Goal: Task Accomplishment & Management: Use online tool/utility

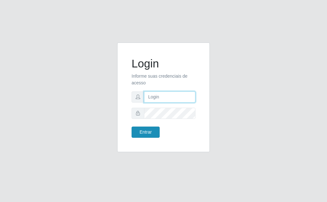
type input "[EMAIL_ADDRESS][DOMAIN_NAME]"
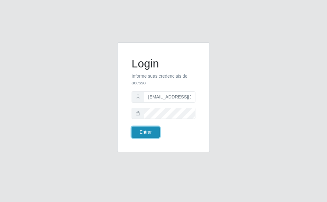
click at [137, 129] on button "Entrar" at bounding box center [146, 132] width 28 height 11
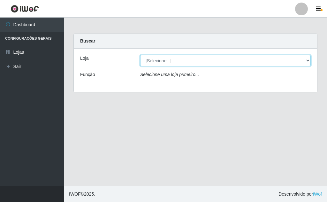
click at [288, 59] on select "[Selecione...] Rede Potiguar 1 - Macaíba" at bounding box center [225, 60] width 171 height 11
select select "100"
click at [140, 55] on select "[Selecione...] Rede Potiguar 1 - Macaíba" at bounding box center [225, 60] width 171 height 11
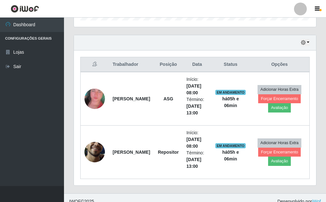
scroll to position [215, 0]
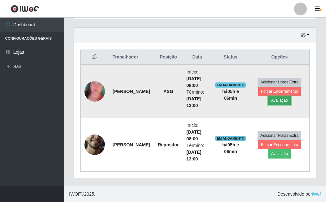
click at [280, 101] on button "Avaliação" at bounding box center [279, 100] width 23 height 9
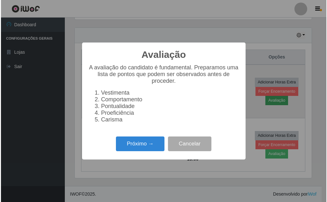
scroll to position [133, 239]
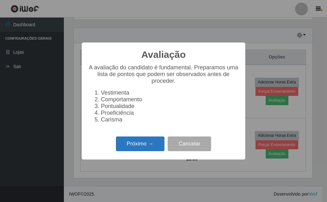
click at [131, 150] on button "Próximo →" at bounding box center [140, 143] width 49 height 15
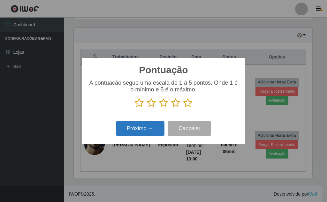
scroll to position [319471, 319365]
click at [188, 104] on icon at bounding box center [187, 103] width 9 height 10
click at [183, 108] on input "radio" at bounding box center [183, 108] width 0 height 0
click at [153, 131] on button "Próximo →" at bounding box center [140, 128] width 49 height 15
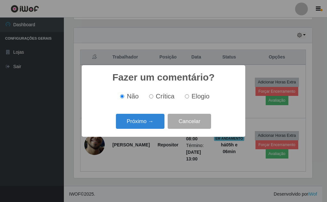
click at [189, 97] on input "Elogio" at bounding box center [187, 96] width 4 height 4
radio input "true"
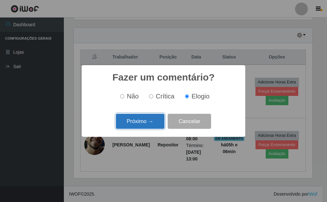
click at [154, 120] on button "Próximo →" at bounding box center [140, 121] width 49 height 15
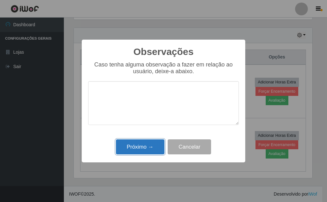
click at [149, 145] on button "Próximo →" at bounding box center [140, 146] width 49 height 15
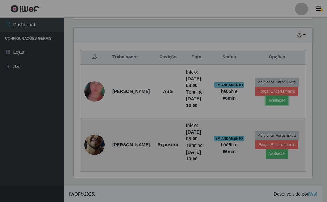
scroll to position [133, 242]
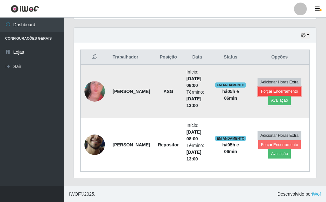
click at [272, 92] on button "Forçar Encerramento" at bounding box center [279, 91] width 43 height 9
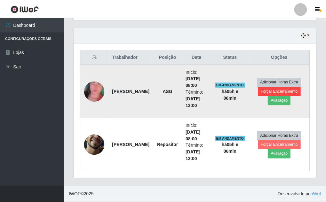
scroll to position [133, 239]
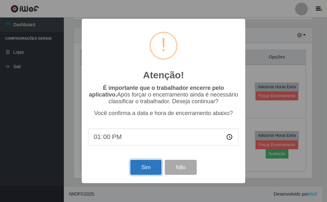
click at [134, 171] on button "Sim" at bounding box center [145, 167] width 31 height 15
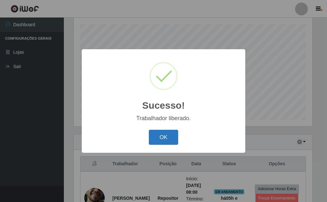
click at [172, 136] on button "OK" at bounding box center [164, 137] width 30 height 15
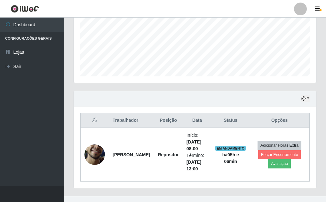
scroll to position [162, 0]
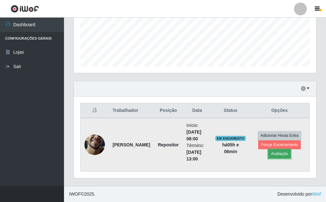
click at [276, 154] on button "Avaliação" at bounding box center [279, 153] width 23 height 9
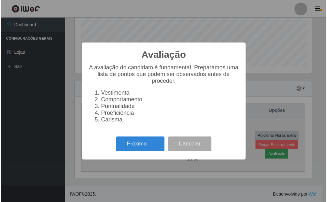
scroll to position [133, 239]
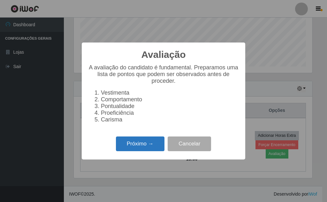
click at [149, 146] on button "Próximo →" at bounding box center [140, 143] width 49 height 15
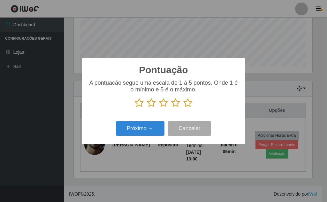
drag, startPoint x: 189, startPoint y: 101, endPoint x: 185, endPoint y: 103, distance: 4.8
click at [189, 102] on icon at bounding box center [187, 103] width 9 height 10
click at [183, 108] on input "radio" at bounding box center [183, 108] width 0 height 0
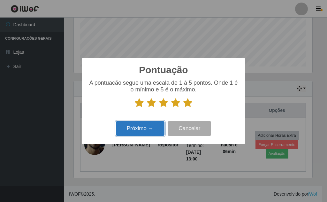
click at [152, 133] on button "Próximo →" at bounding box center [140, 128] width 49 height 15
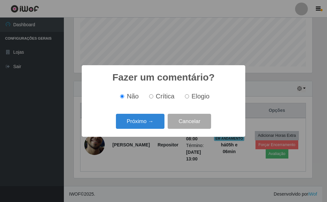
drag, startPoint x: 188, startPoint y: 97, endPoint x: 173, endPoint y: 107, distance: 18.5
click at [184, 99] on label "Elogio" at bounding box center [195, 96] width 27 height 7
click at [185, 98] on input "Elogio" at bounding box center [187, 96] width 4 height 4
radio input "true"
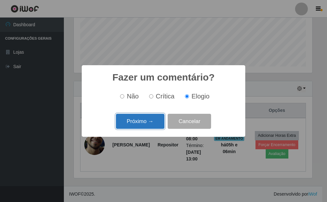
click at [148, 122] on button "Próximo →" at bounding box center [140, 121] width 49 height 15
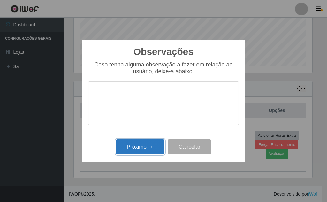
click at [144, 149] on button "Próximo →" at bounding box center [140, 146] width 49 height 15
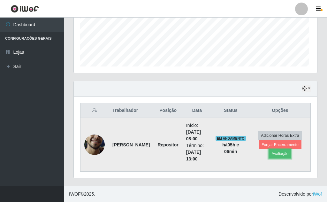
scroll to position [133, 242]
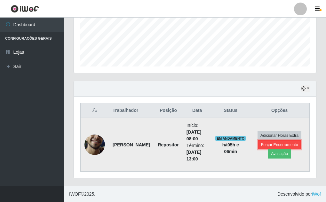
click at [271, 143] on button "Forçar Encerramento" at bounding box center [279, 144] width 43 height 9
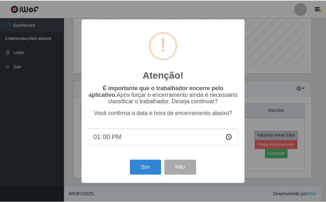
scroll to position [0, 0]
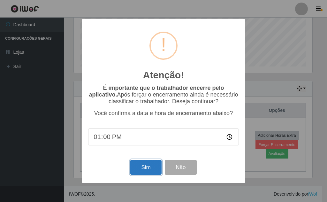
click at [144, 171] on button "Sim" at bounding box center [145, 167] width 31 height 15
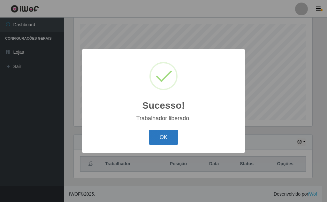
click at [162, 136] on button "OK" at bounding box center [164, 137] width 30 height 15
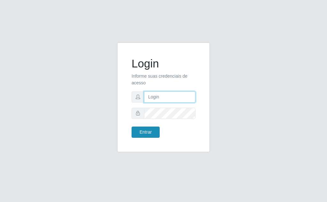
type input "[EMAIL_ADDRESS][DOMAIN_NAME]"
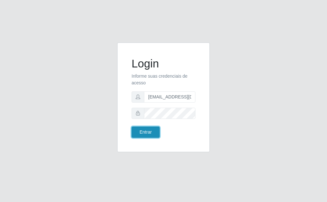
click at [145, 136] on button "Entrar" at bounding box center [146, 132] width 28 height 11
click at [147, 131] on button "Entrar" at bounding box center [146, 132] width 28 height 11
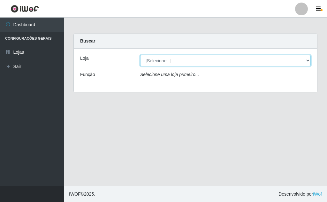
click at [271, 59] on select "[Selecione...] Rede Potiguar 1 - Macaíba" at bounding box center [225, 60] width 171 height 11
select select "100"
click at [140, 55] on select "[Selecione...] Rede Potiguar 1 - Macaíba" at bounding box center [225, 60] width 171 height 11
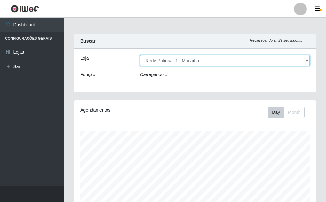
scroll to position [133, 242]
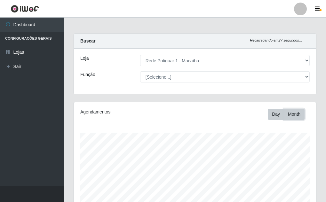
click at [290, 115] on button "Month" at bounding box center [293, 114] width 21 height 11
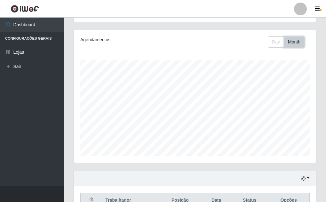
scroll to position [71, 0]
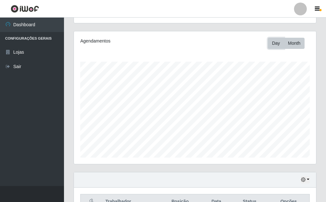
click at [271, 43] on button "Day" at bounding box center [276, 43] width 16 height 11
click at [306, 178] on button "button" at bounding box center [304, 179] width 9 height 7
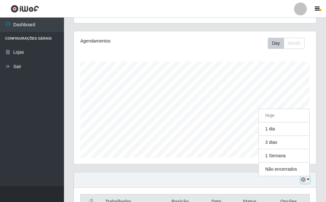
scroll to position [133, 242]
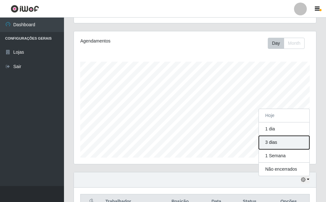
click at [281, 142] on button "3 dias" at bounding box center [284, 142] width 50 height 13
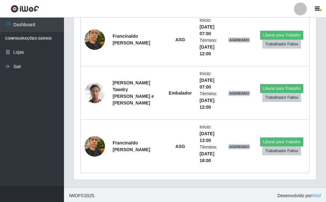
scroll to position [322, 0]
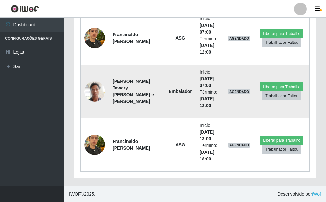
click at [91, 91] on img at bounding box center [94, 91] width 20 height 27
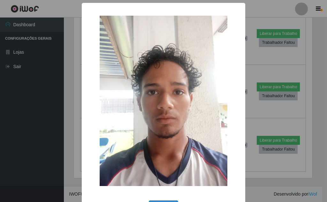
click at [271, 57] on div "× OK Cancel" at bounding box center [163, 101] width 327 height 202
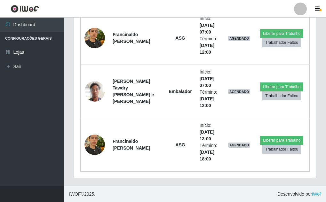
scroll to position [133, 242]
